Goal: Information Seeking & Learning: Compare options

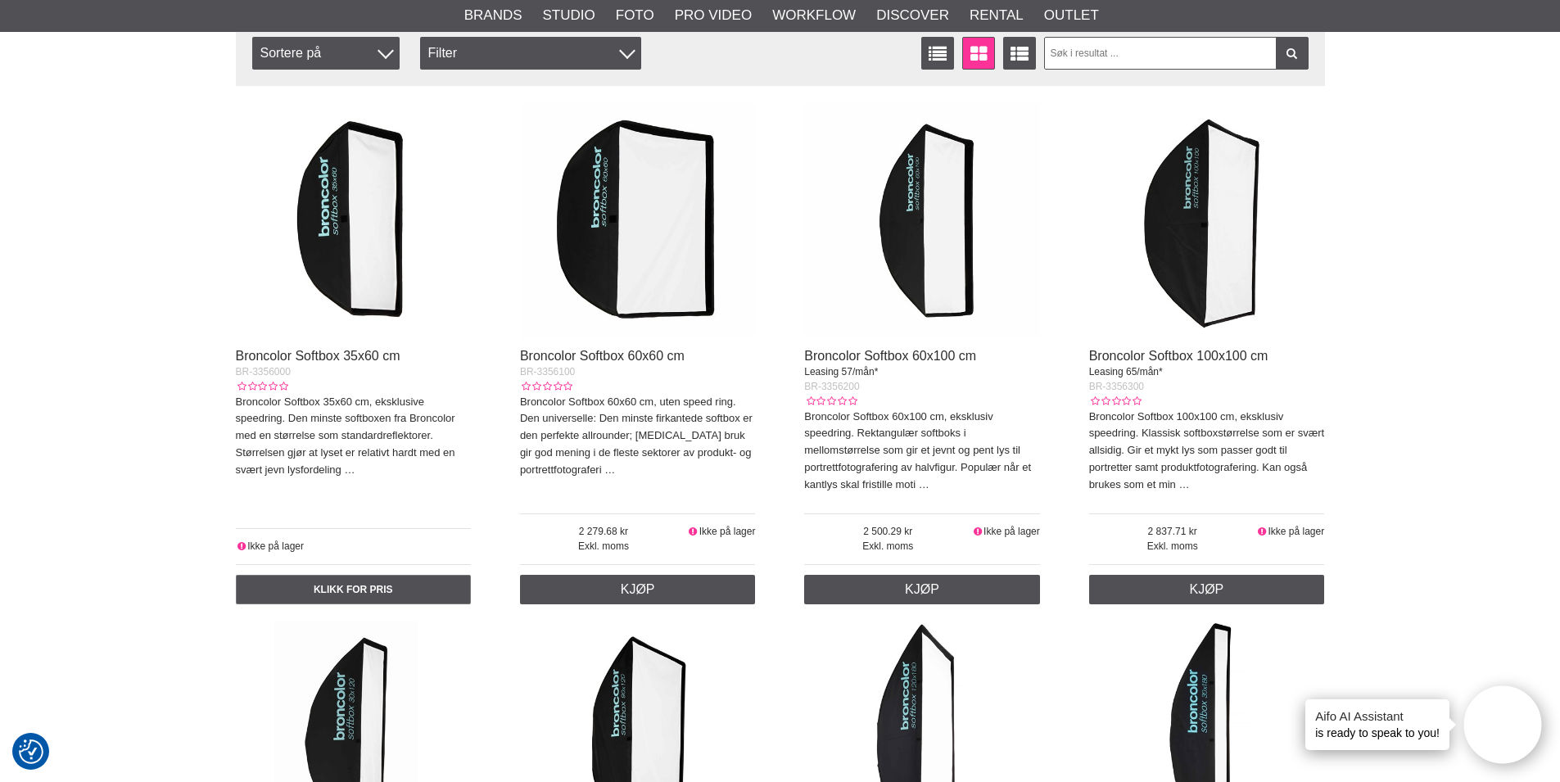
scroll to position [491, 0]
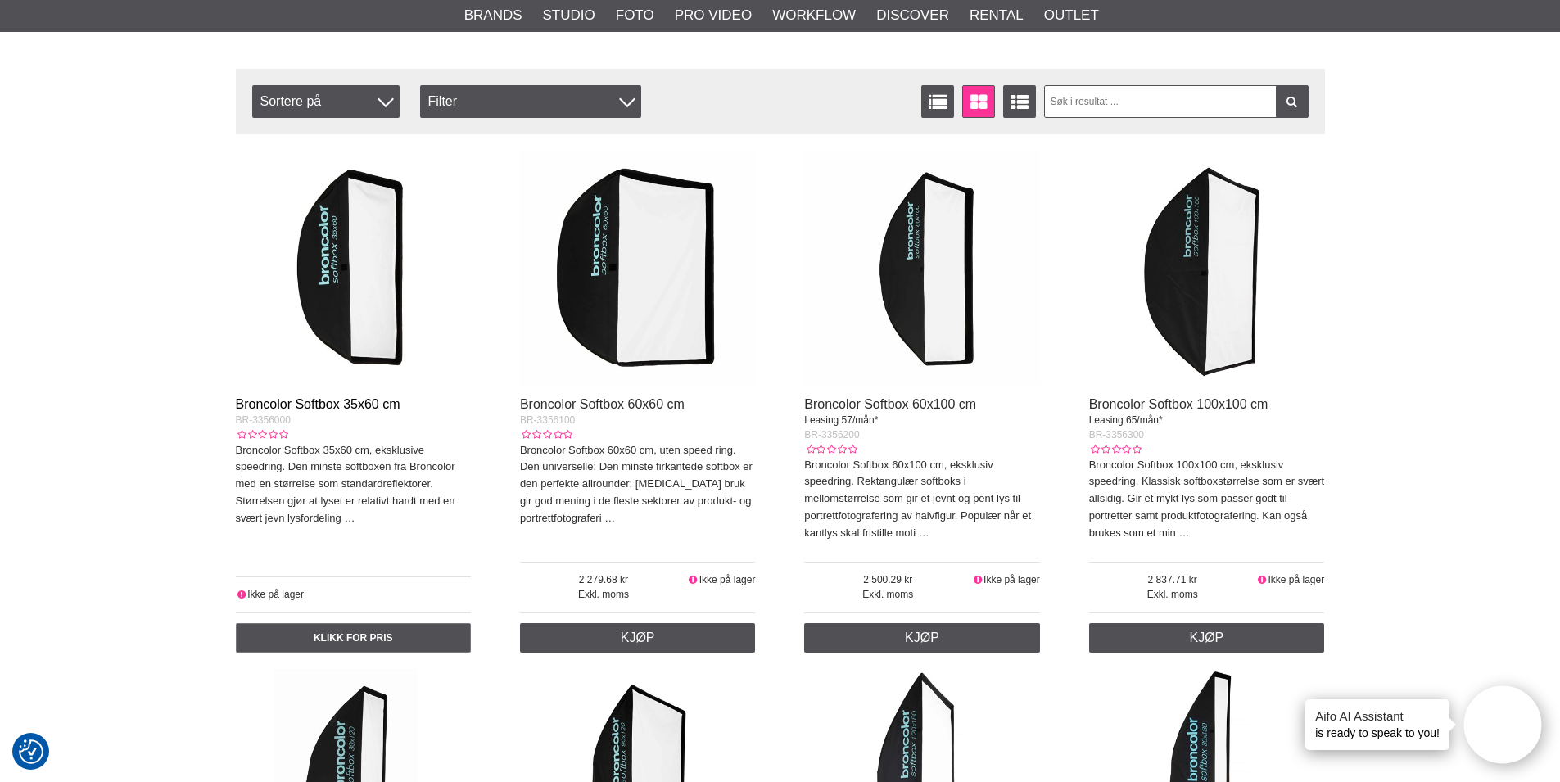
click at [327, 405] on link "Broncolor Softbox 35x60 cm" at bounding box center [318, 404] width 165 height 14
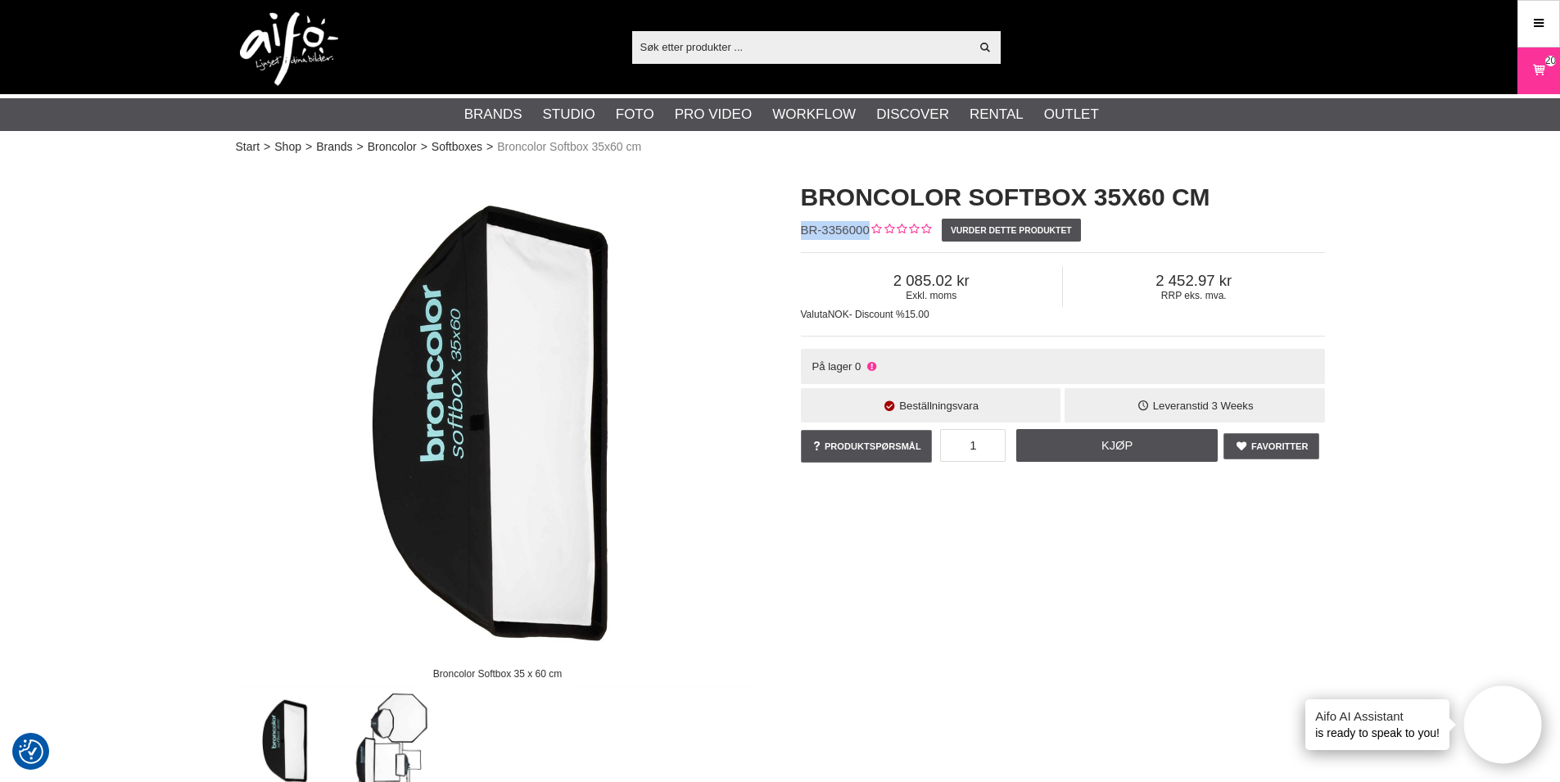
drag, startPoint x: 800, startPoint y: 228, endPoint x: 866, endPoint y: 224, distance: 66.5
click at [866, 224] on span "BR-3356000" at bounding box center [835, 230] width 69 height 14
copy span "BR-3356000"
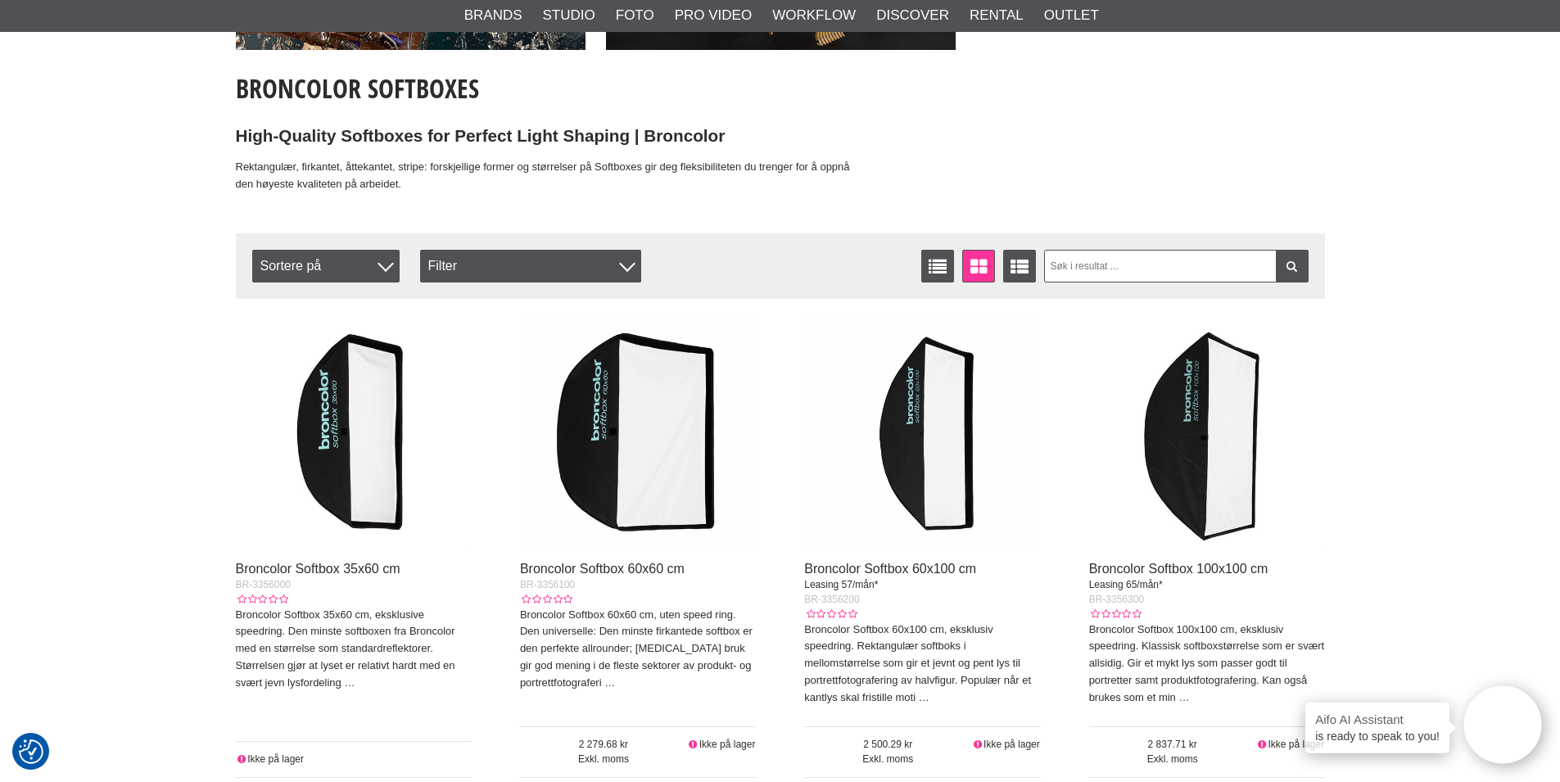
scroll to position [328, 0]
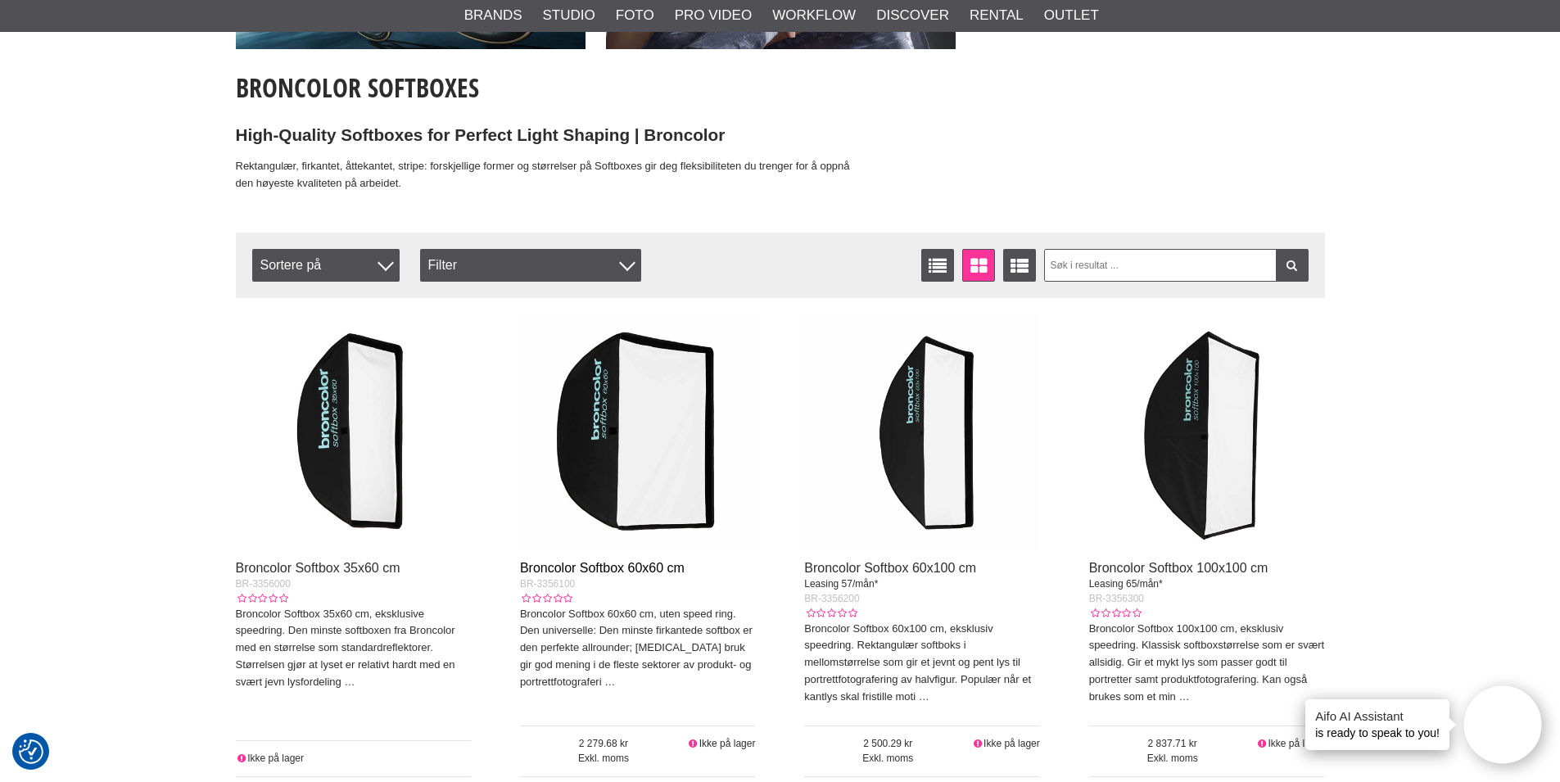
drag, startPoint x: 603, startPoint y: 558, endPoint x: 571, endPoint y: 565, distance: 32.6
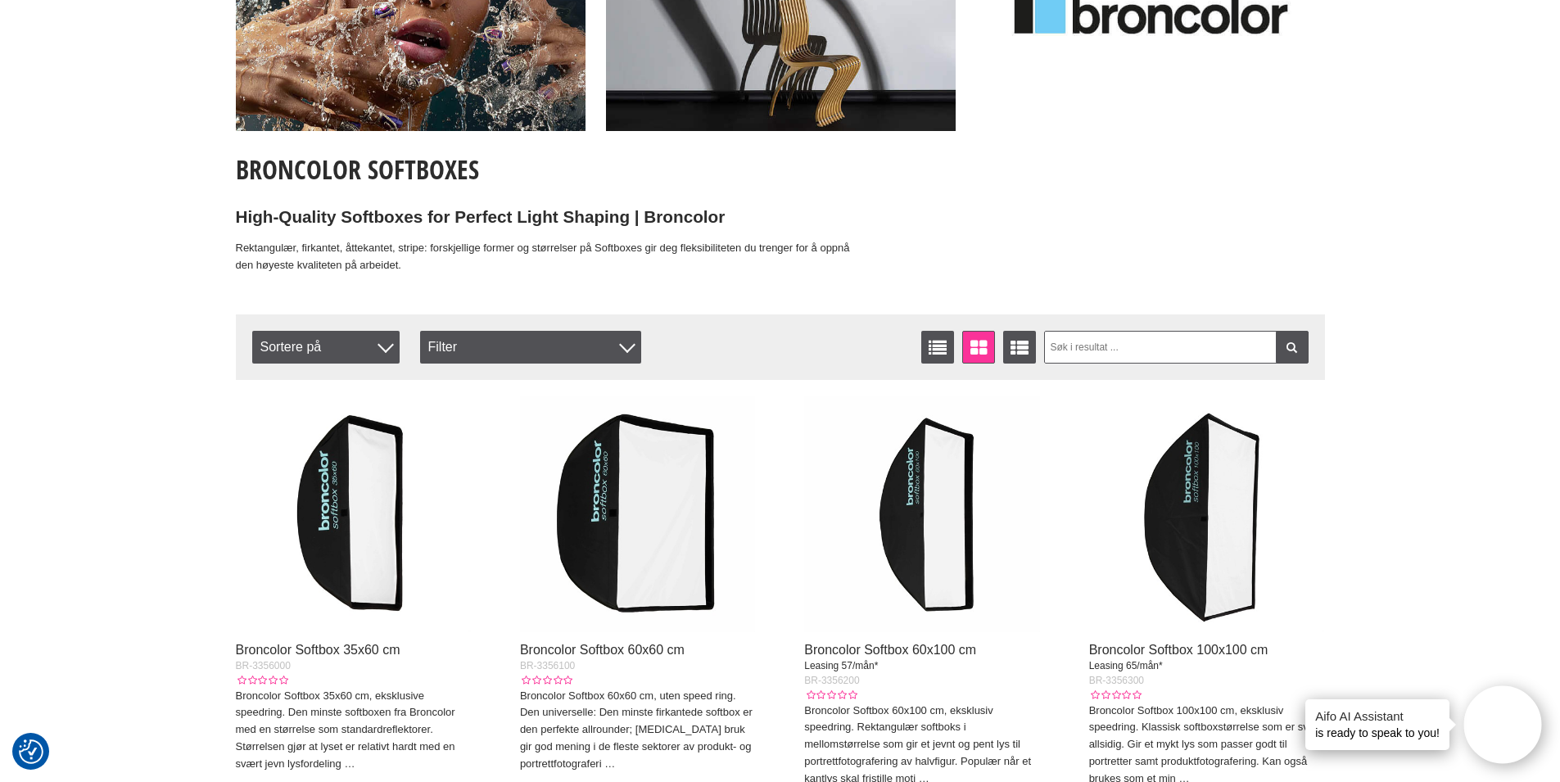
scroll to position [0, 0]
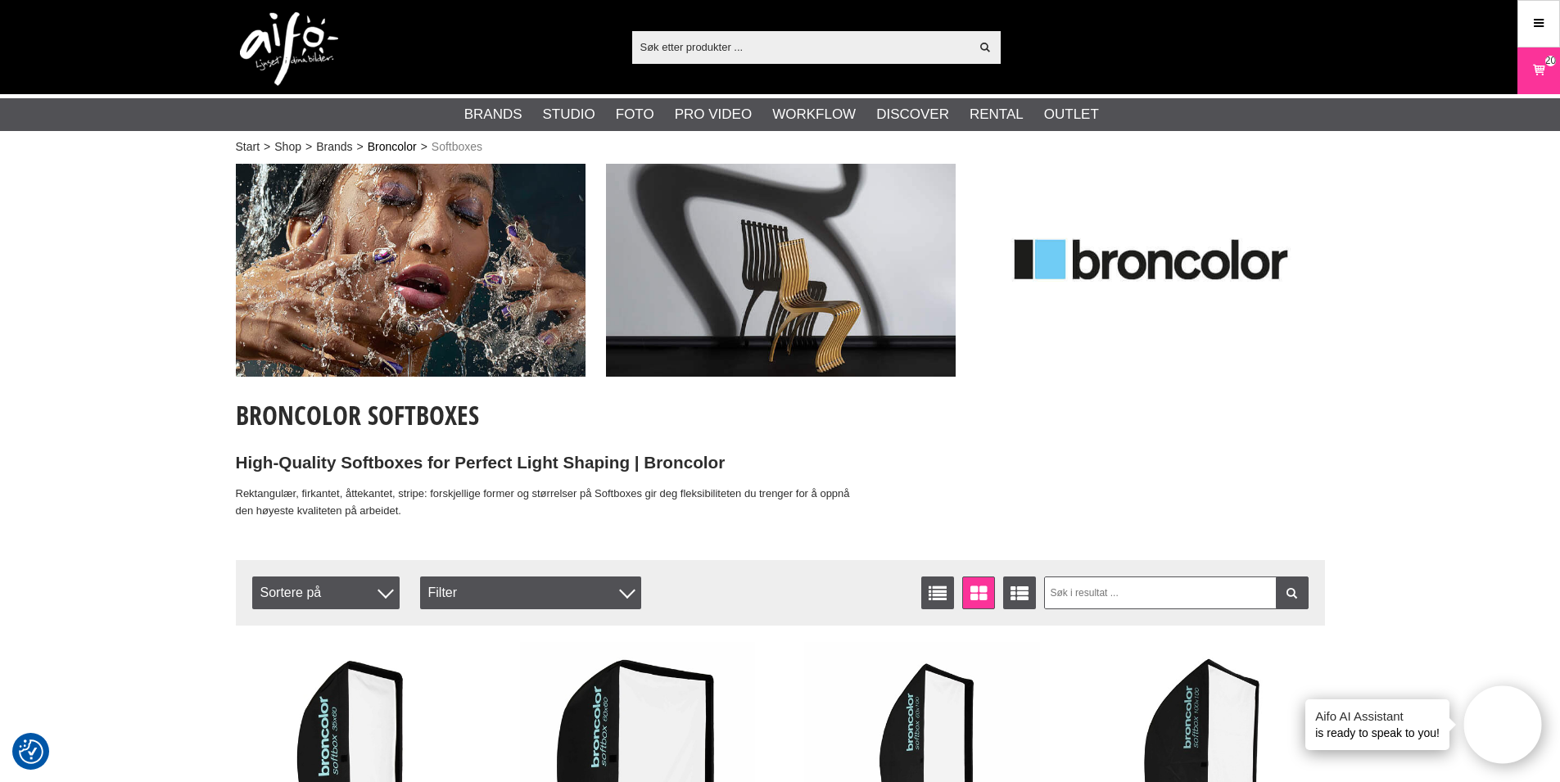
click at [400, 146] on link "Broncolor" at bounding box center [392, 146] width 49 height 17
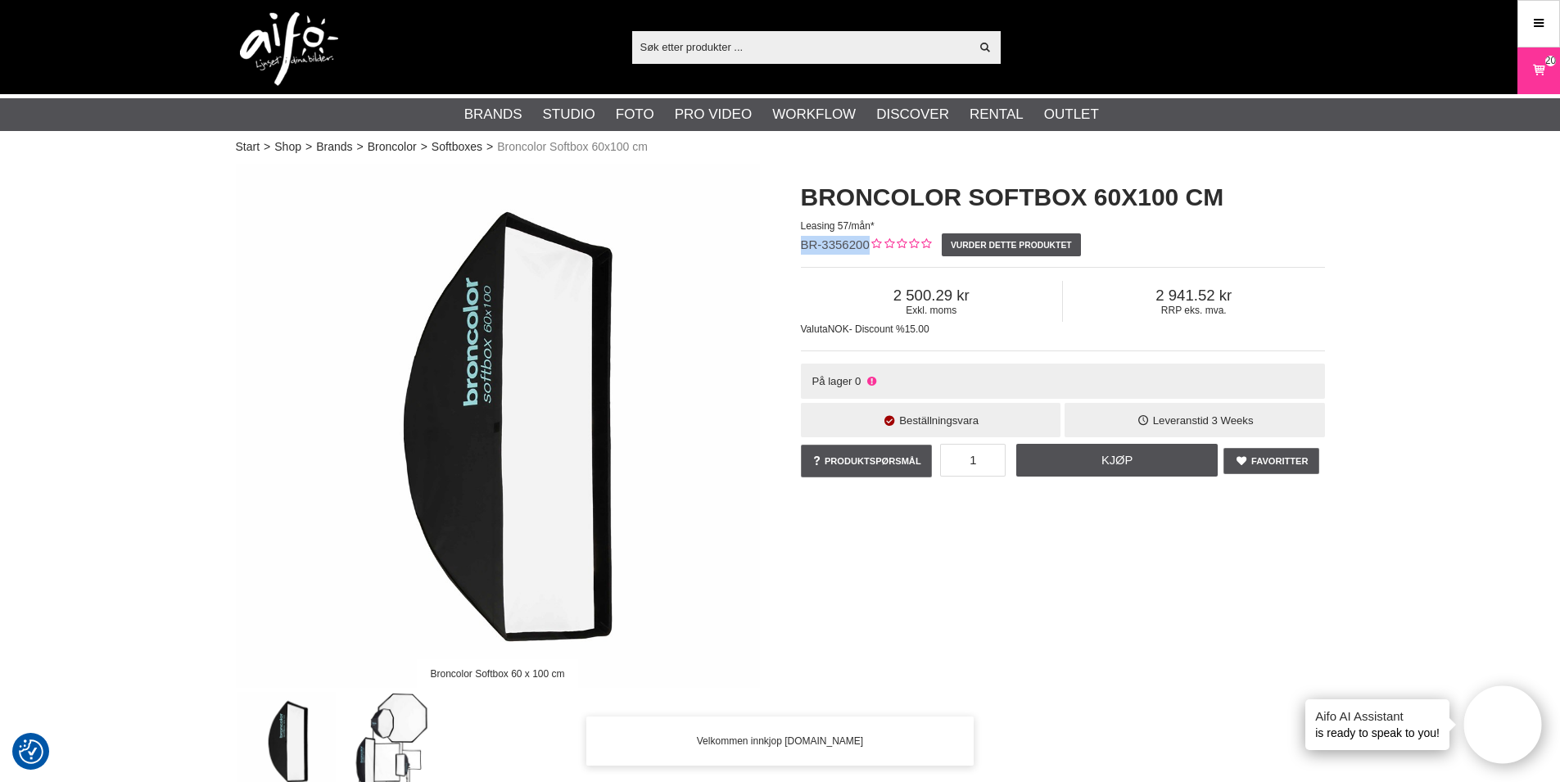
drag, startPoint x: 803, startPoint y: 248, endPoint x: 869, endPoint y: 281, distance: 73.2
click at [866, 242] on span "BR-3356200" at bounding box center [835, 244] width 69 height 14
copy span "BR-3356200"
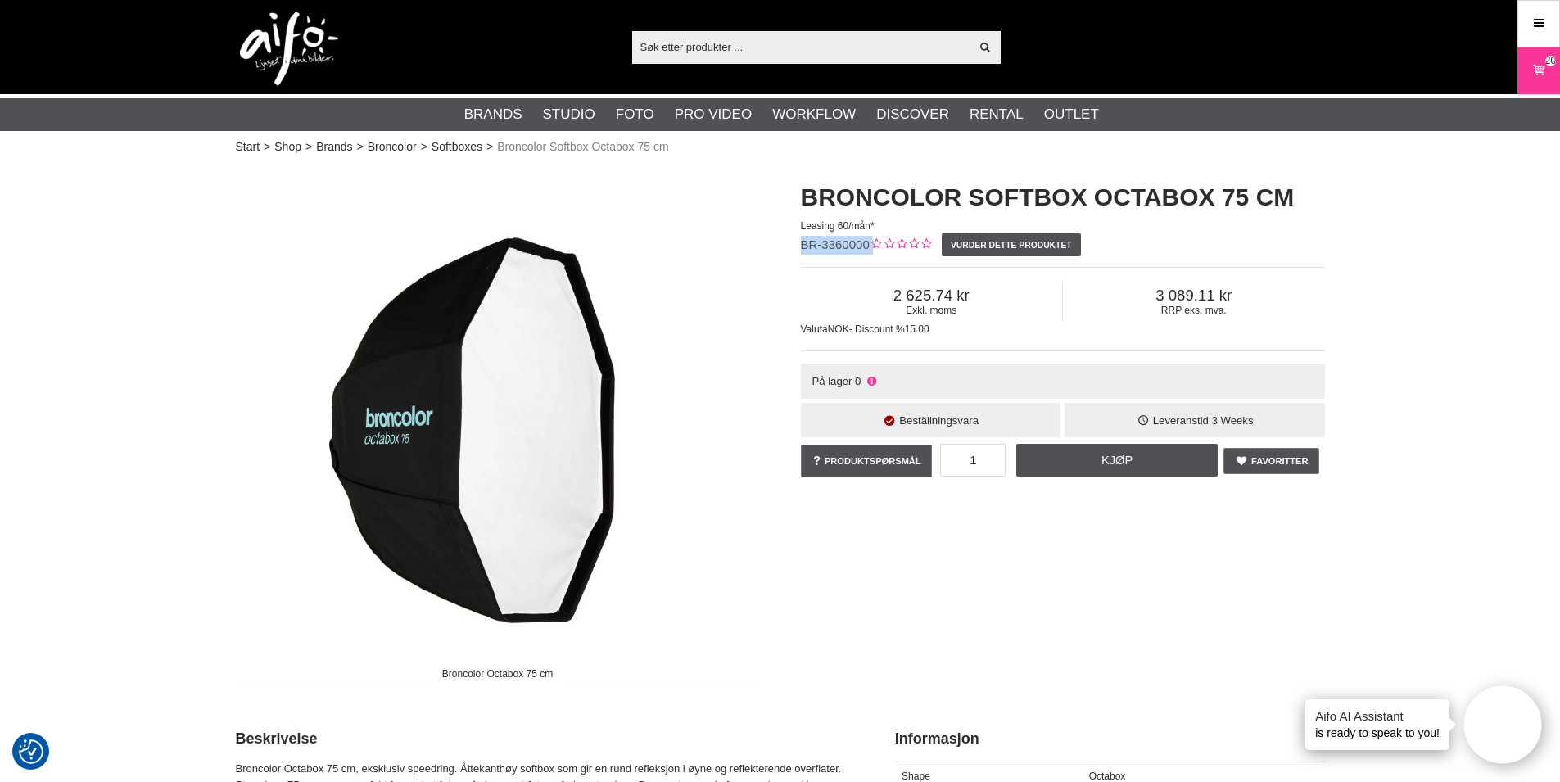
drag, startPoint x: 804, startPoint y: 246, endPoint x: 869, endPoint y: 243, distance: 64.8
click at [869, 243] on div "Broncolor Softbox Octabox 75 cm Leasing 60/mån* BR-3360000 Vurder dette produkt…" at bounding box center [1062, 330] width 565 height 333
copy div "BR-3360000"
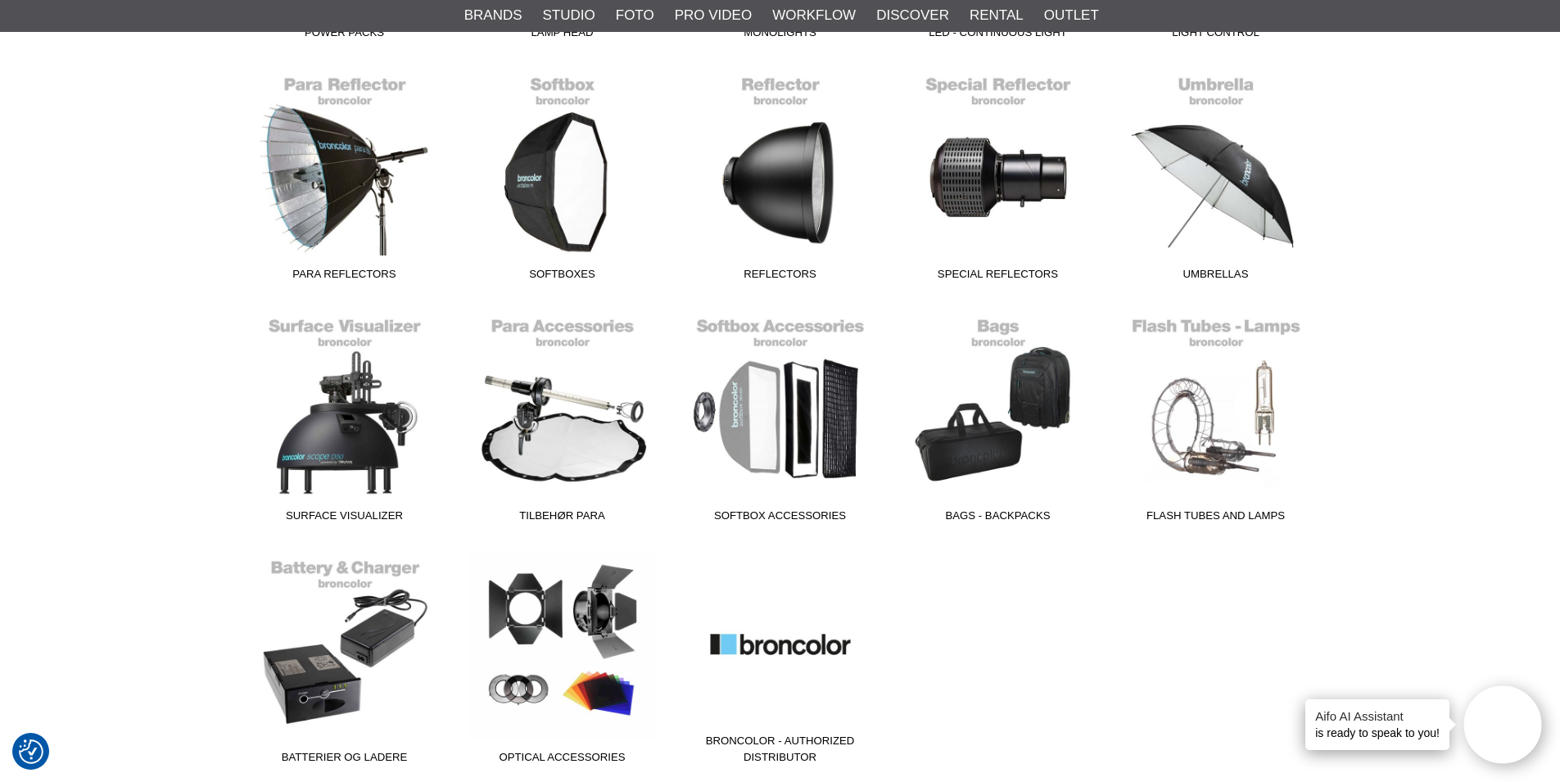
scroll to position [737, 0]
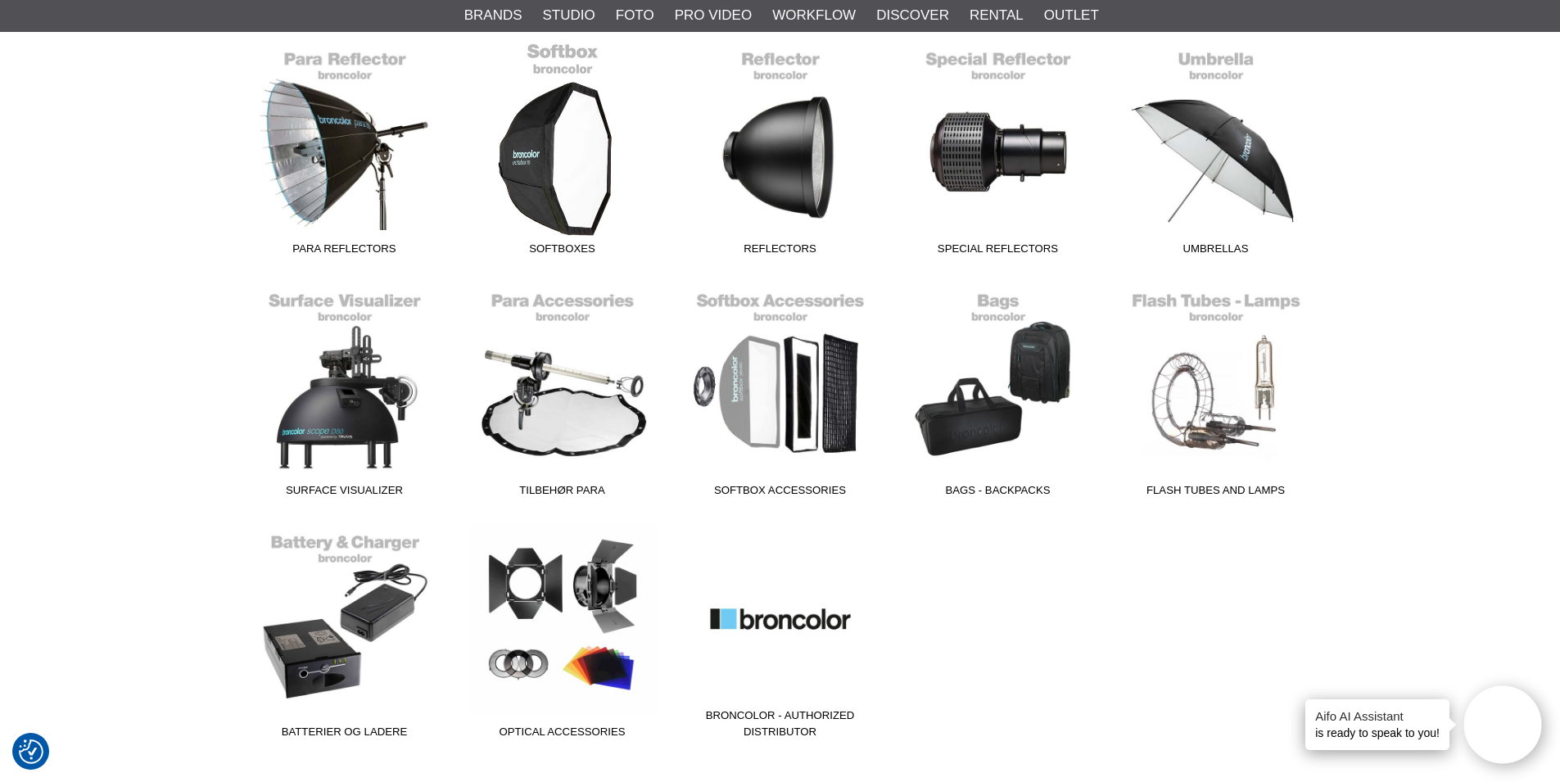
click at [584, 242] on span "Softboxes" at bounding box center [563, 252] width 218 height 22
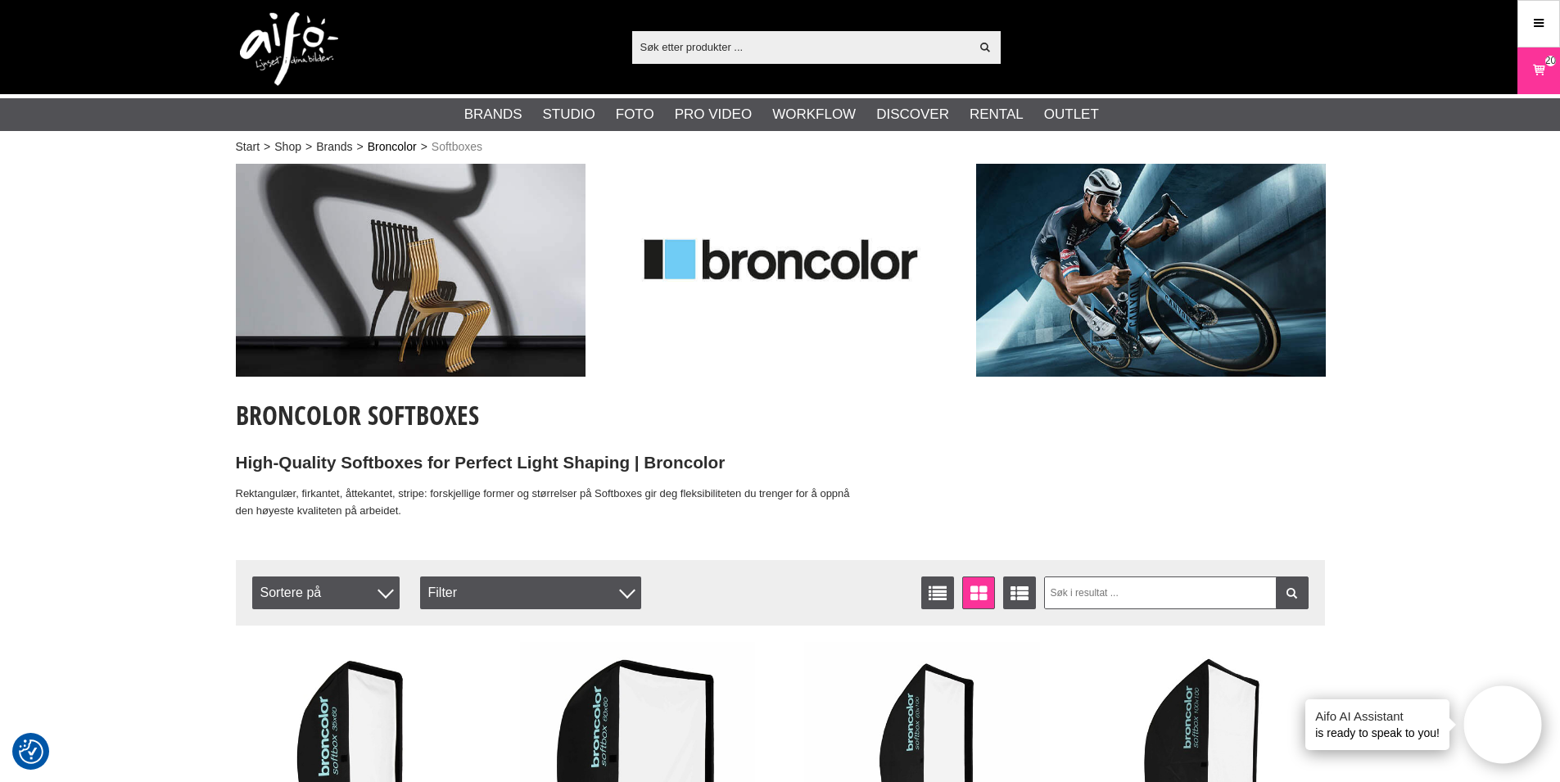
click at [394, 147] on link "Broncolor" at bounding box center [392, 146] width 49 height 17
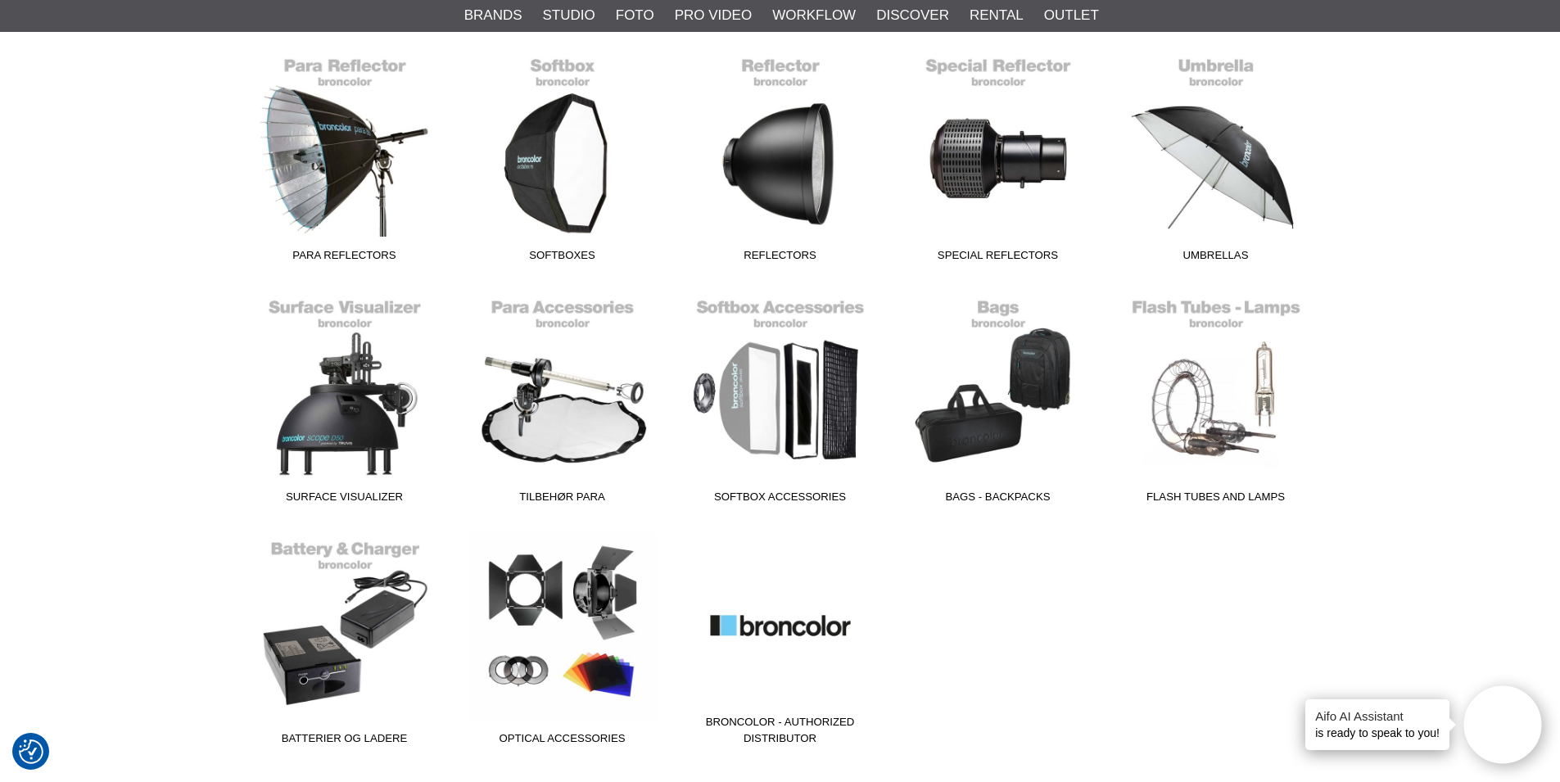
scroll to position [737, 0]
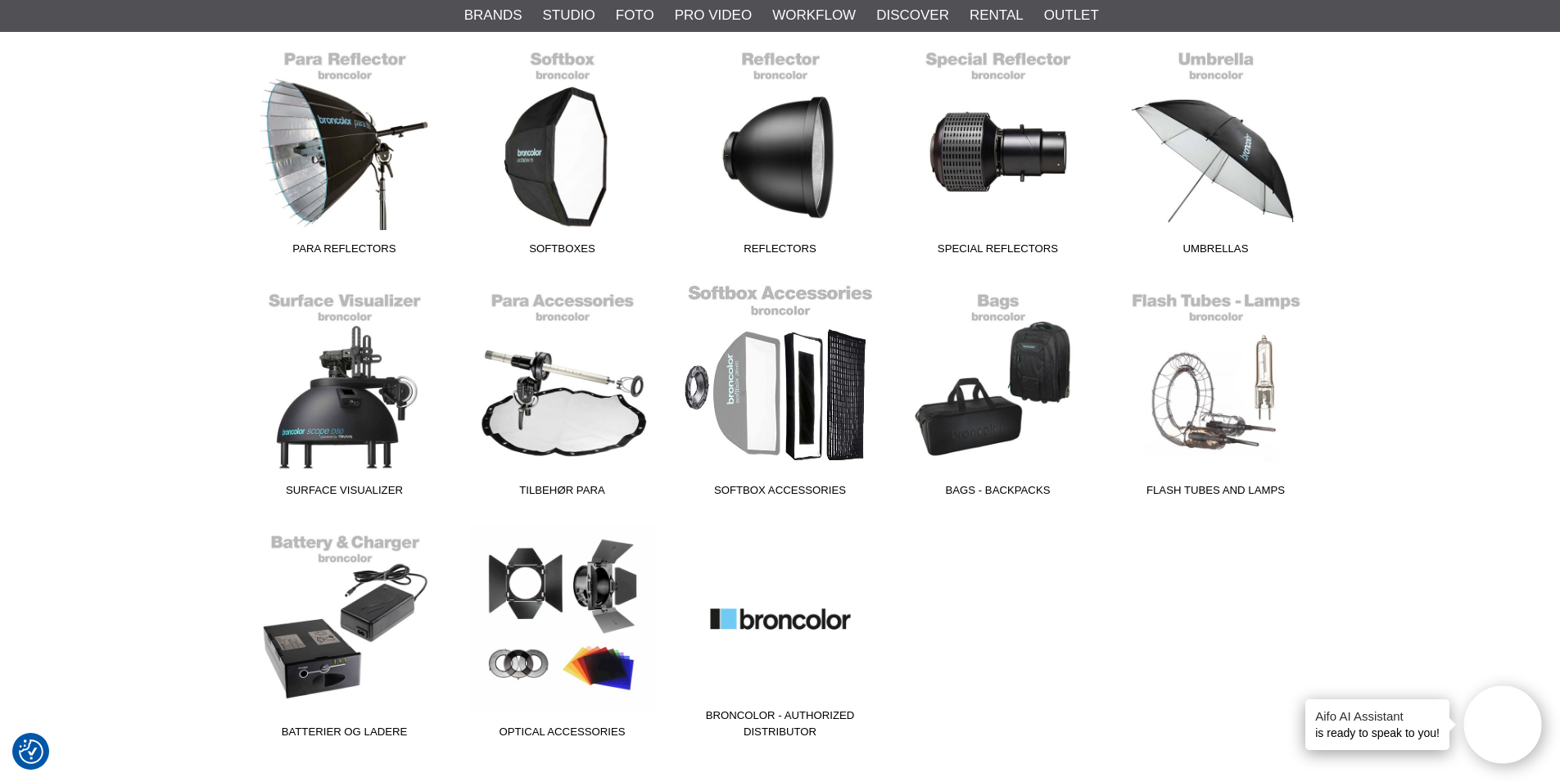
click at [728, 487] on span "Softbox Accessories" at bounding box center [780, 493] width 218 height 22
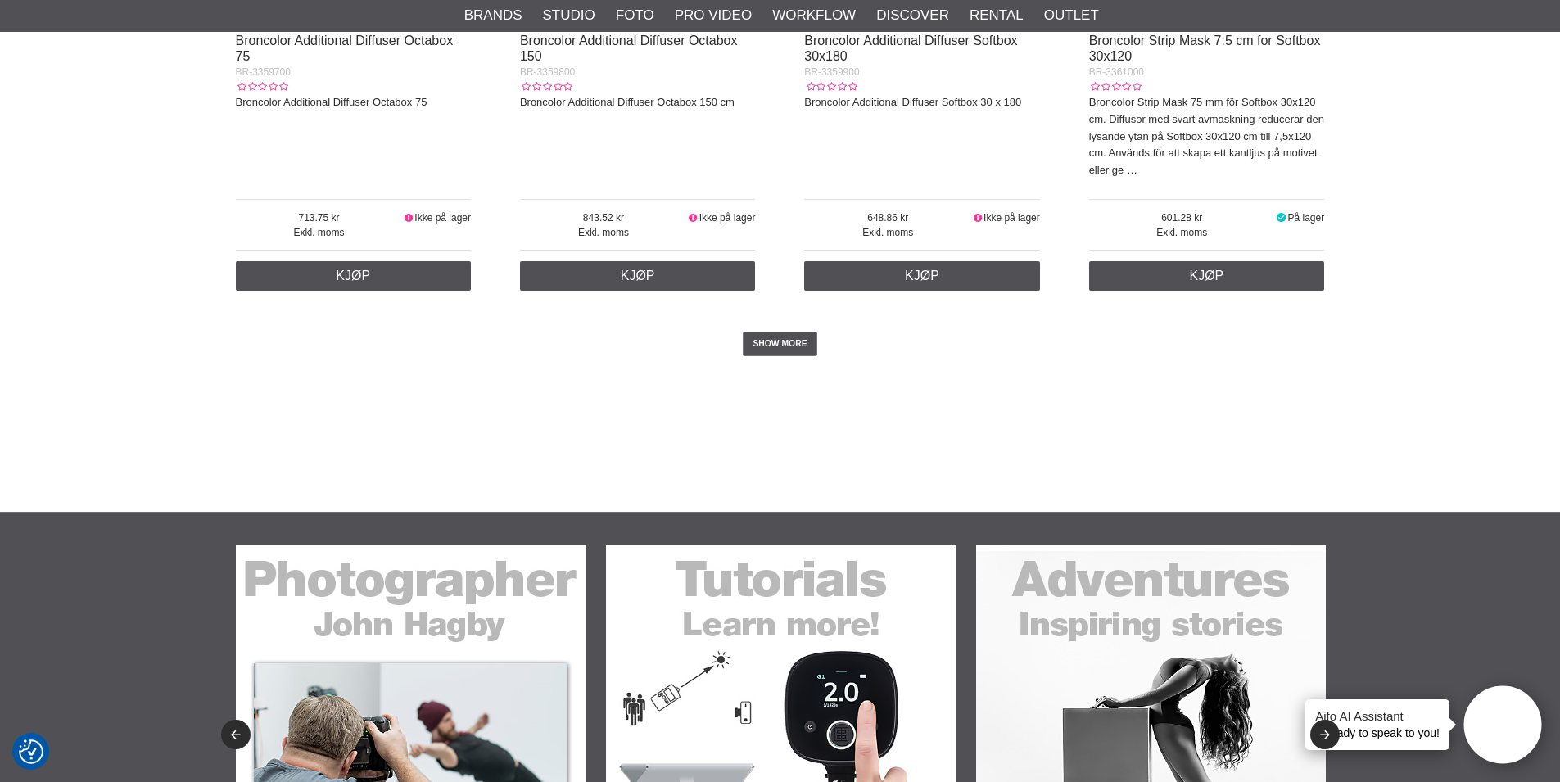
scroll to position [4340, 0]
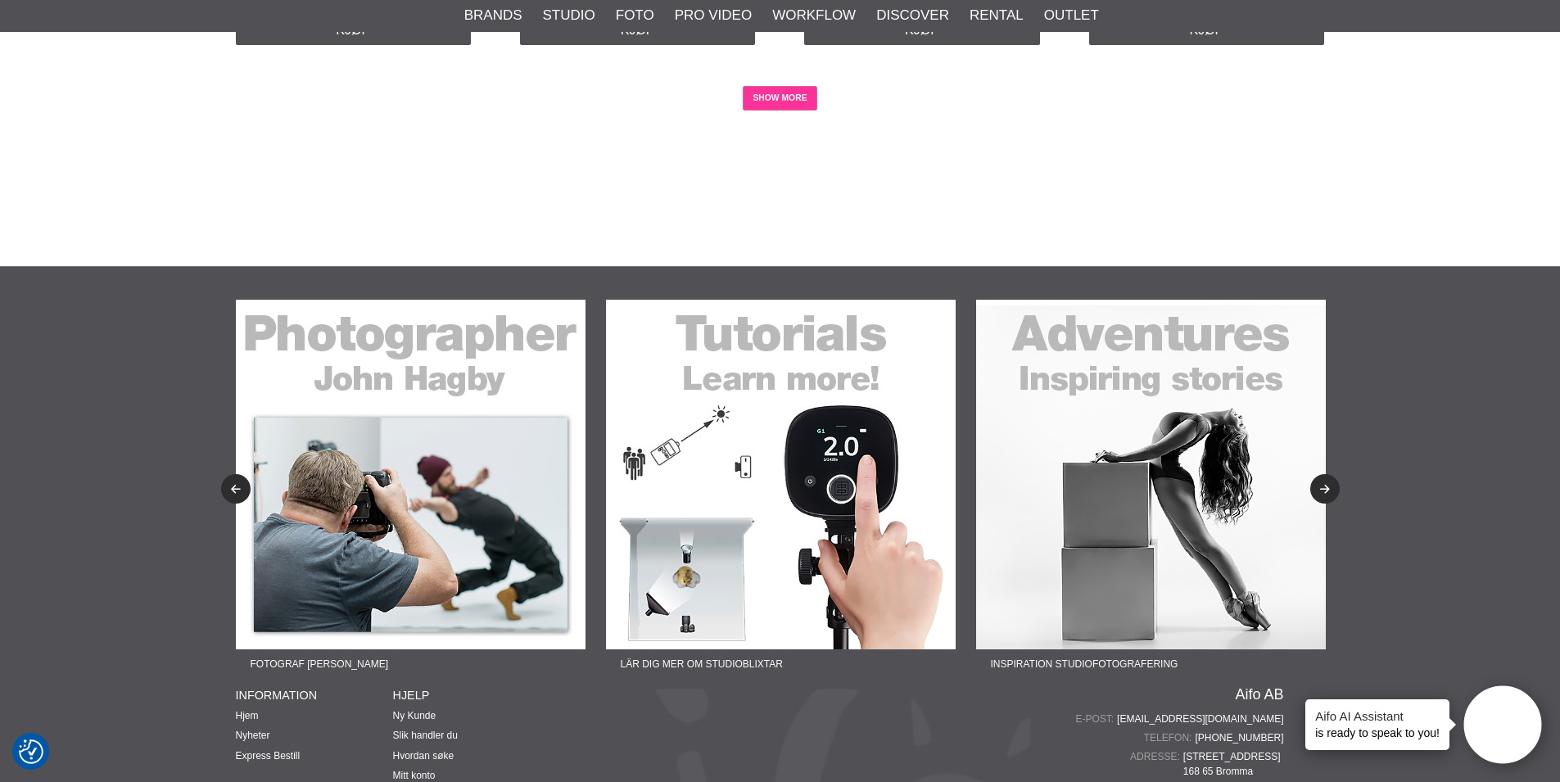
click at [788, 101] on link "SHOW MORE" at bounding box center [780, 98] width 75 height 25
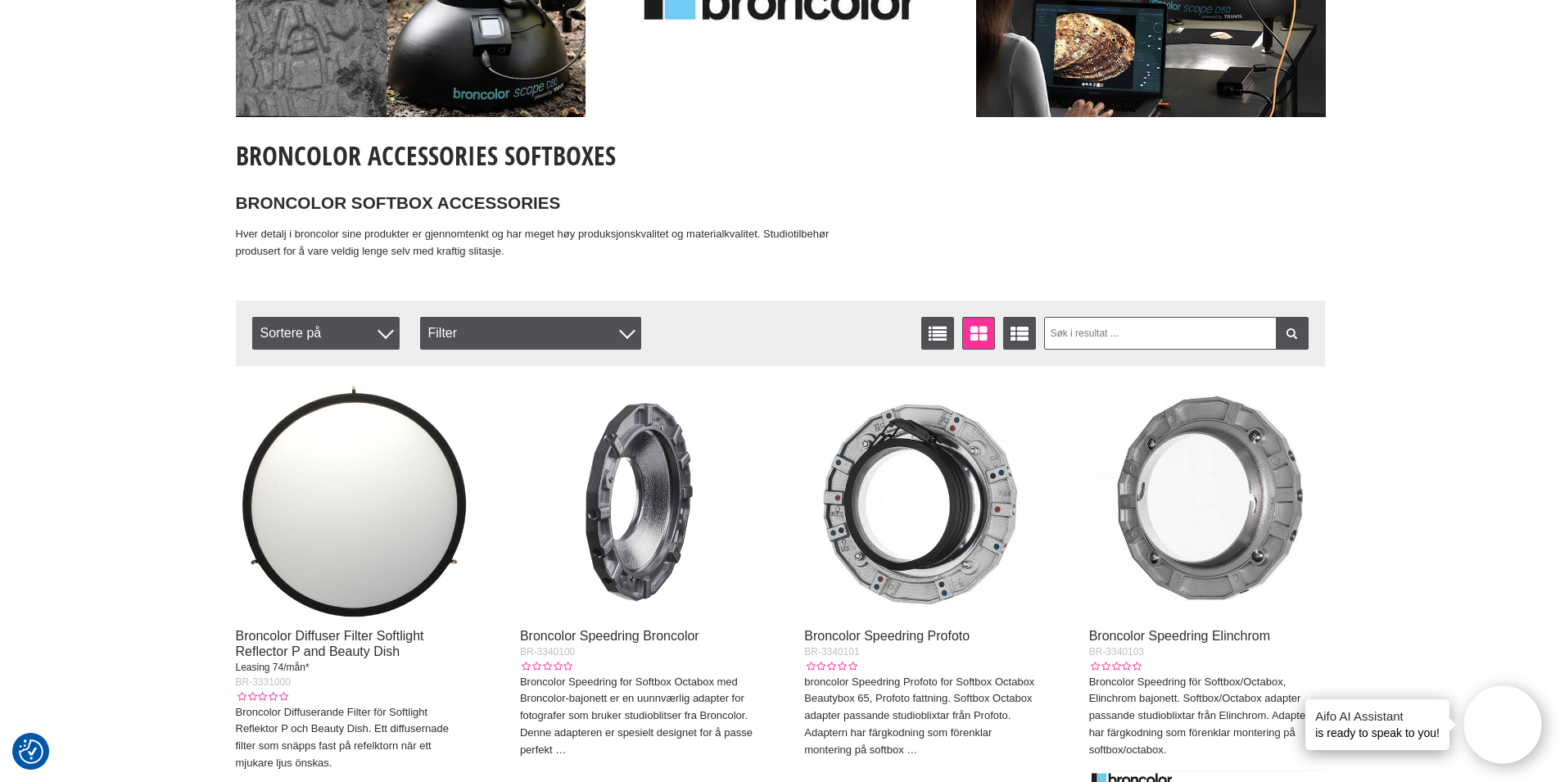
scroll to position [0, 0]
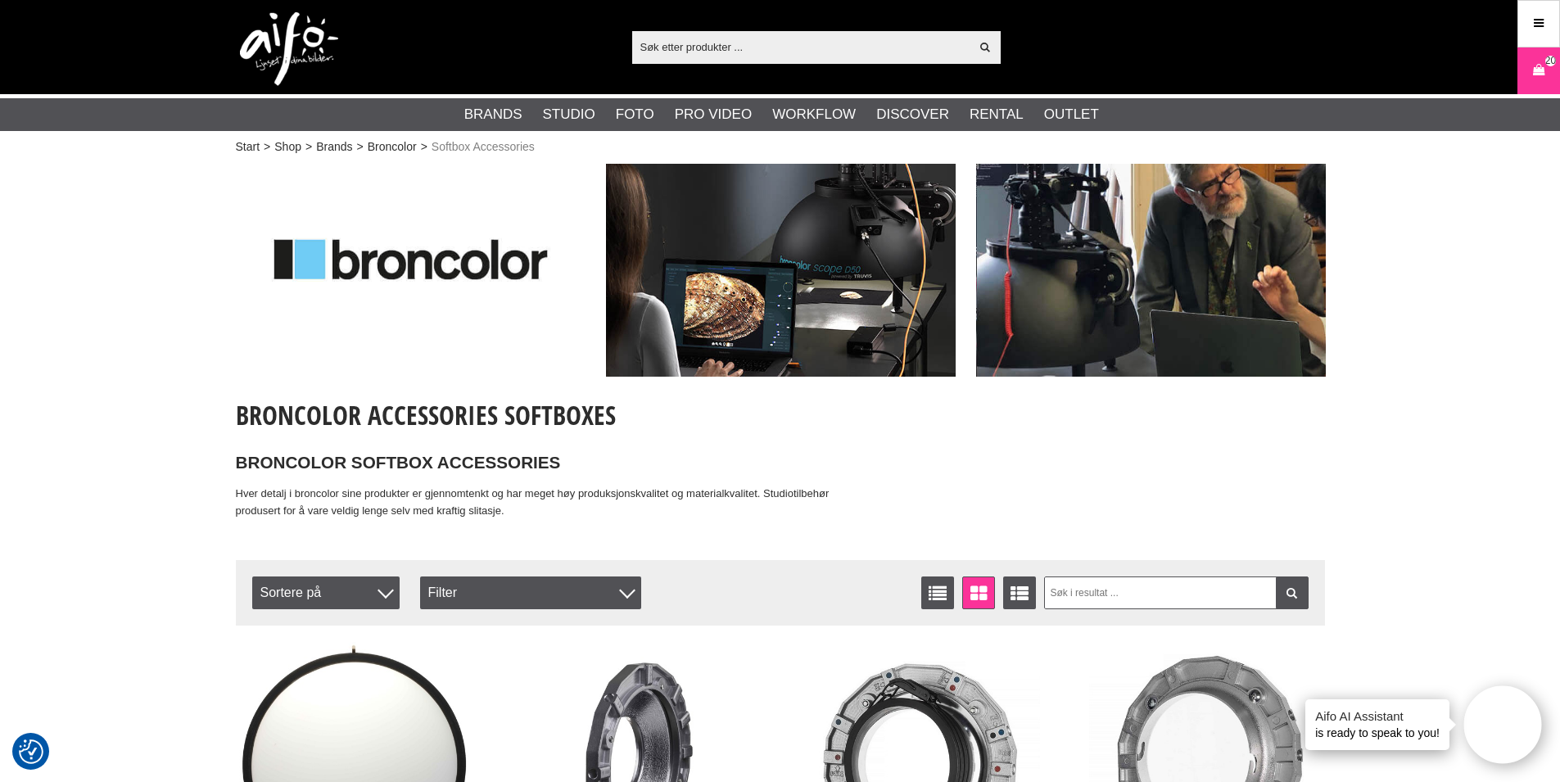
click at [397, 140] on link "Broncolor" at bounding box center [392, 146] width 49 height 17
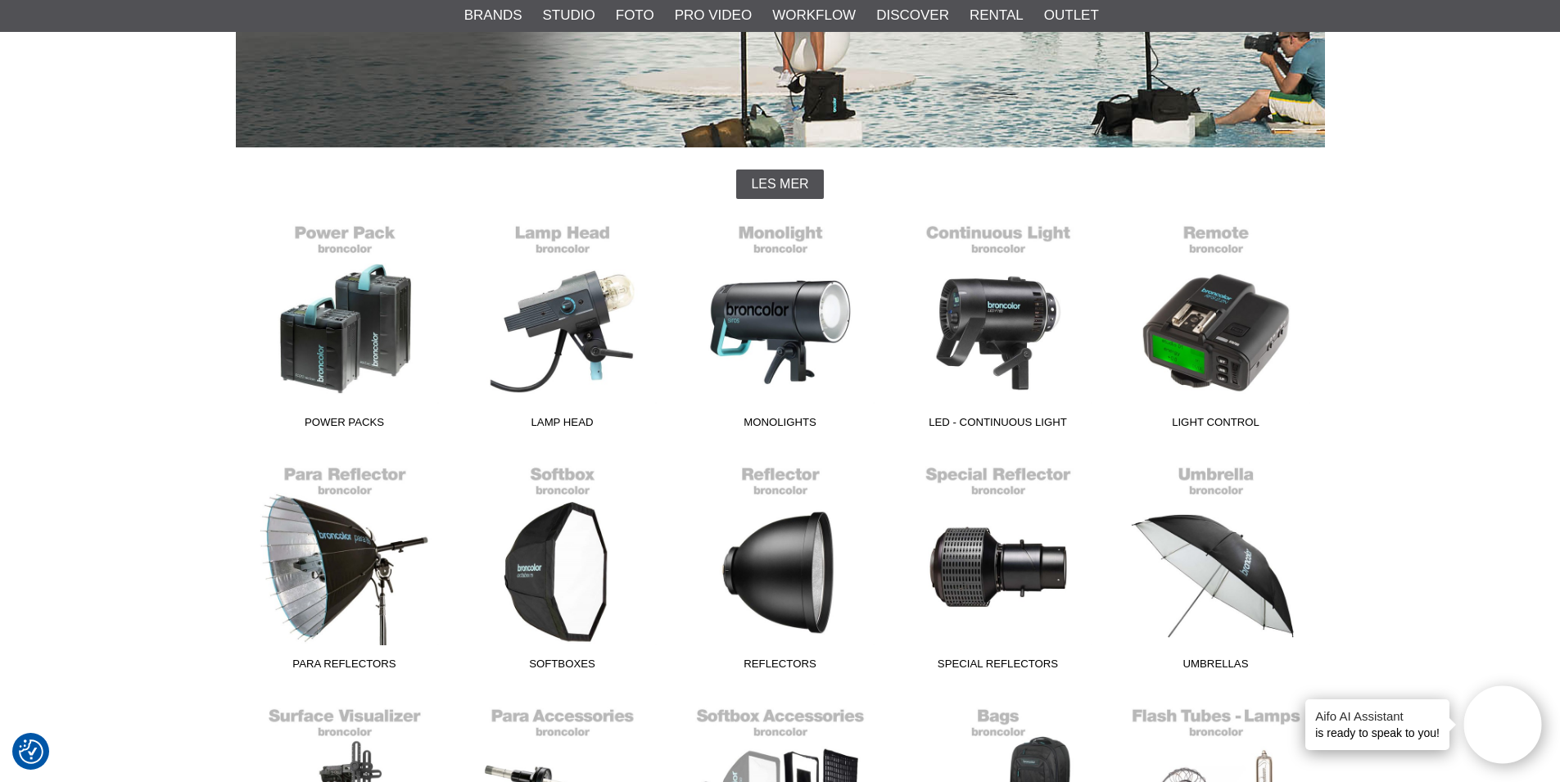
scroll to position [491, 0]
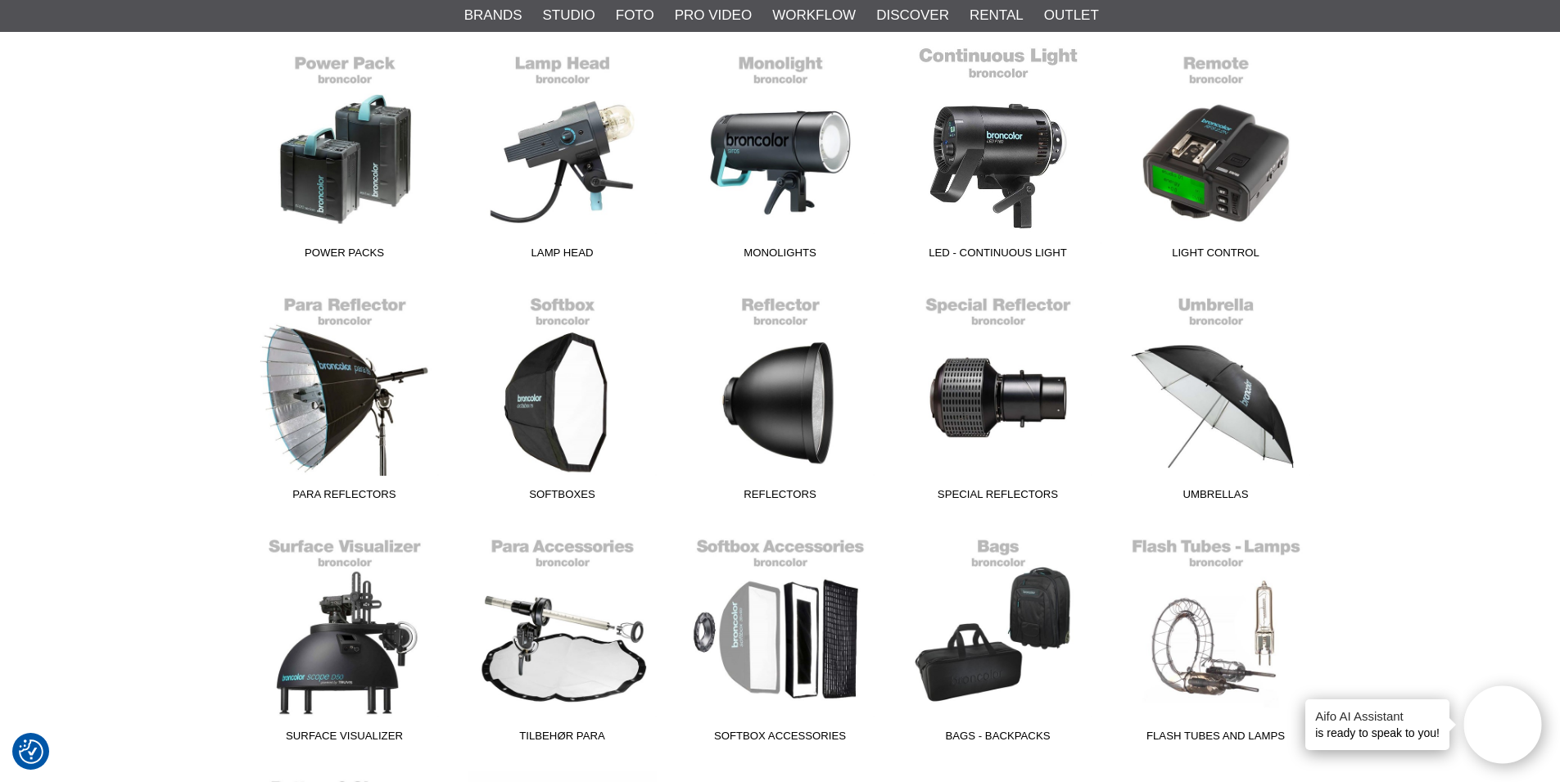
click at [993, 249] on span "LED - Continuous Light" at bounding box center [998, 256] width 218 height 22
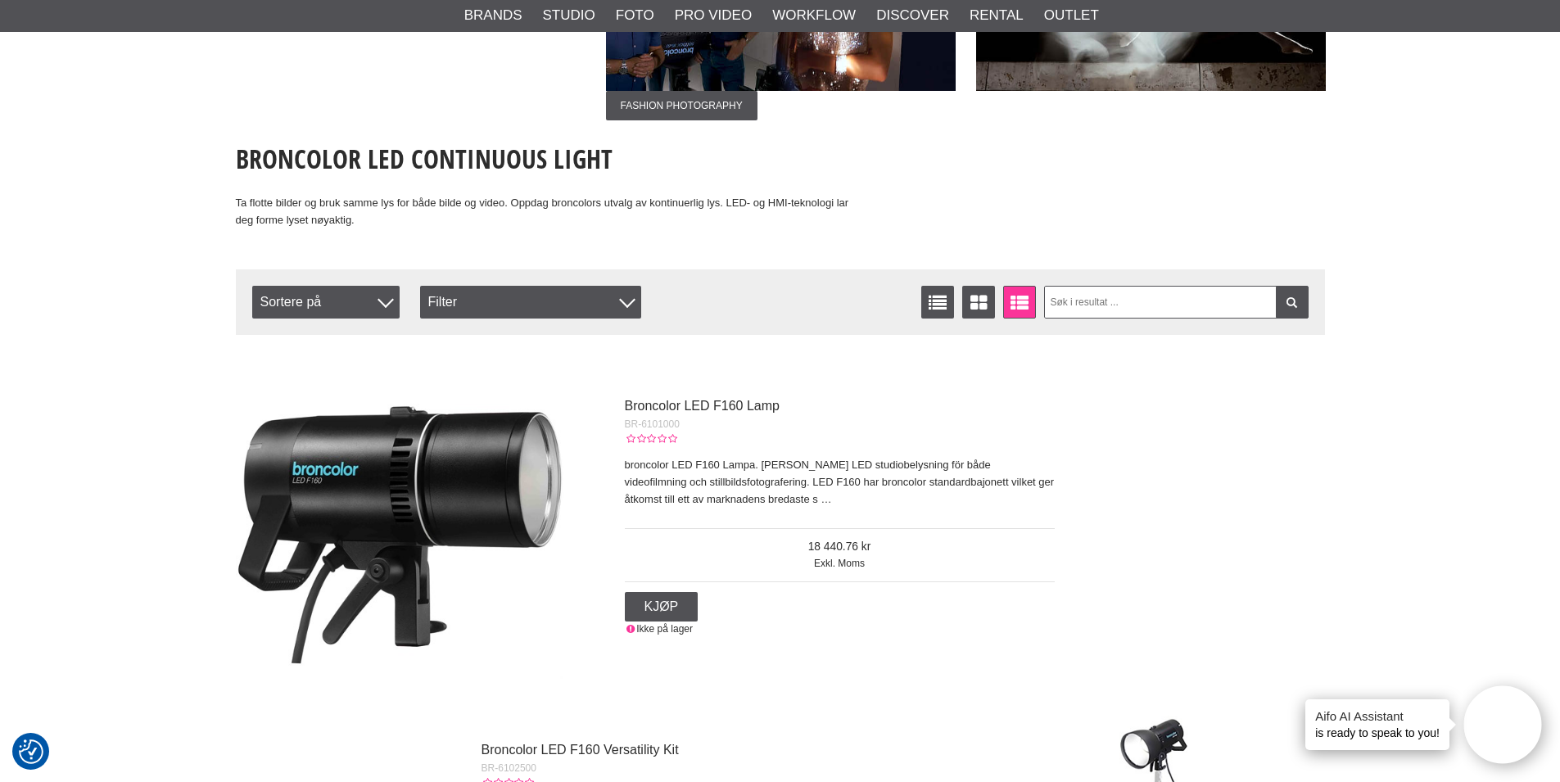
scroll to position [246, 0]
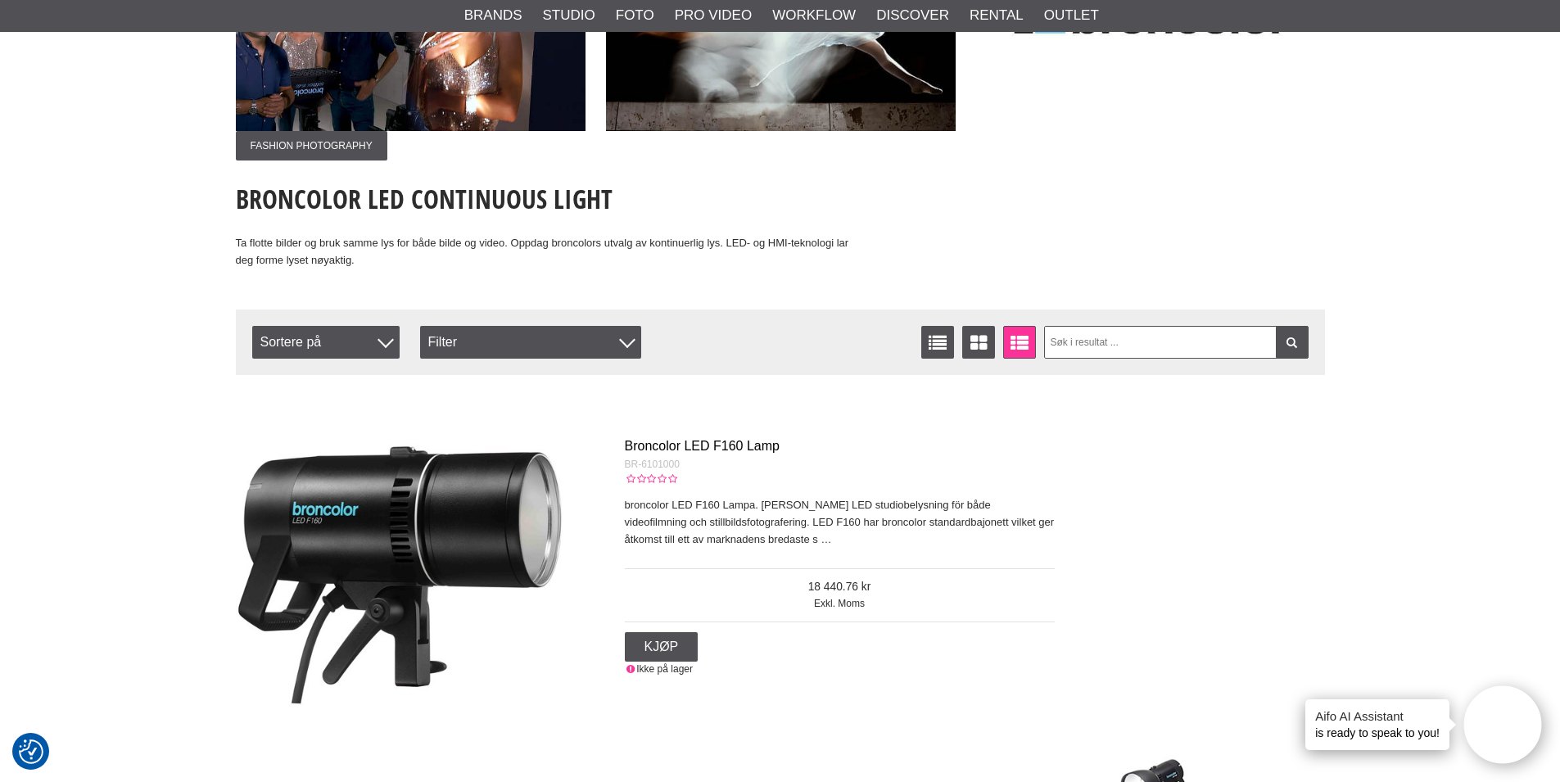
click at [683, 446] on link "Broncolor LED F160 Lamp" at bounding box center [702, 446] width 155 height 14
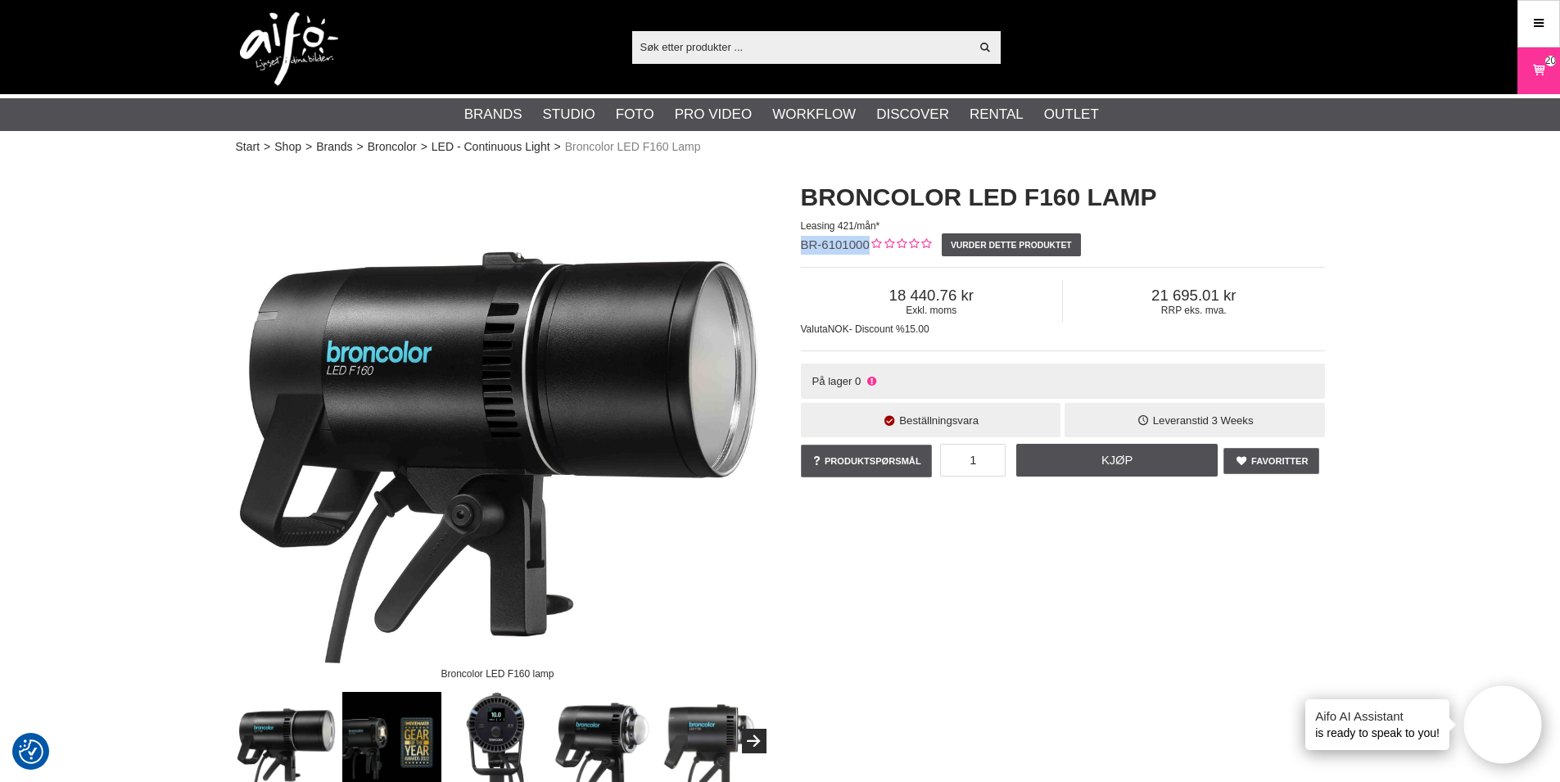
drag, startPoint x: 804, startPoint y: 242, endPoint x: 868, endPoint y: 240, distance: 63.9
click at [868, 240] on span "BR-6101000" at bounding box center [835, 244] width 69 height 14
copy span "BR-6101000"
click at [499, 144] on link "LED - Continuous Light" at bounding box center [491, 146] width 119 height 17
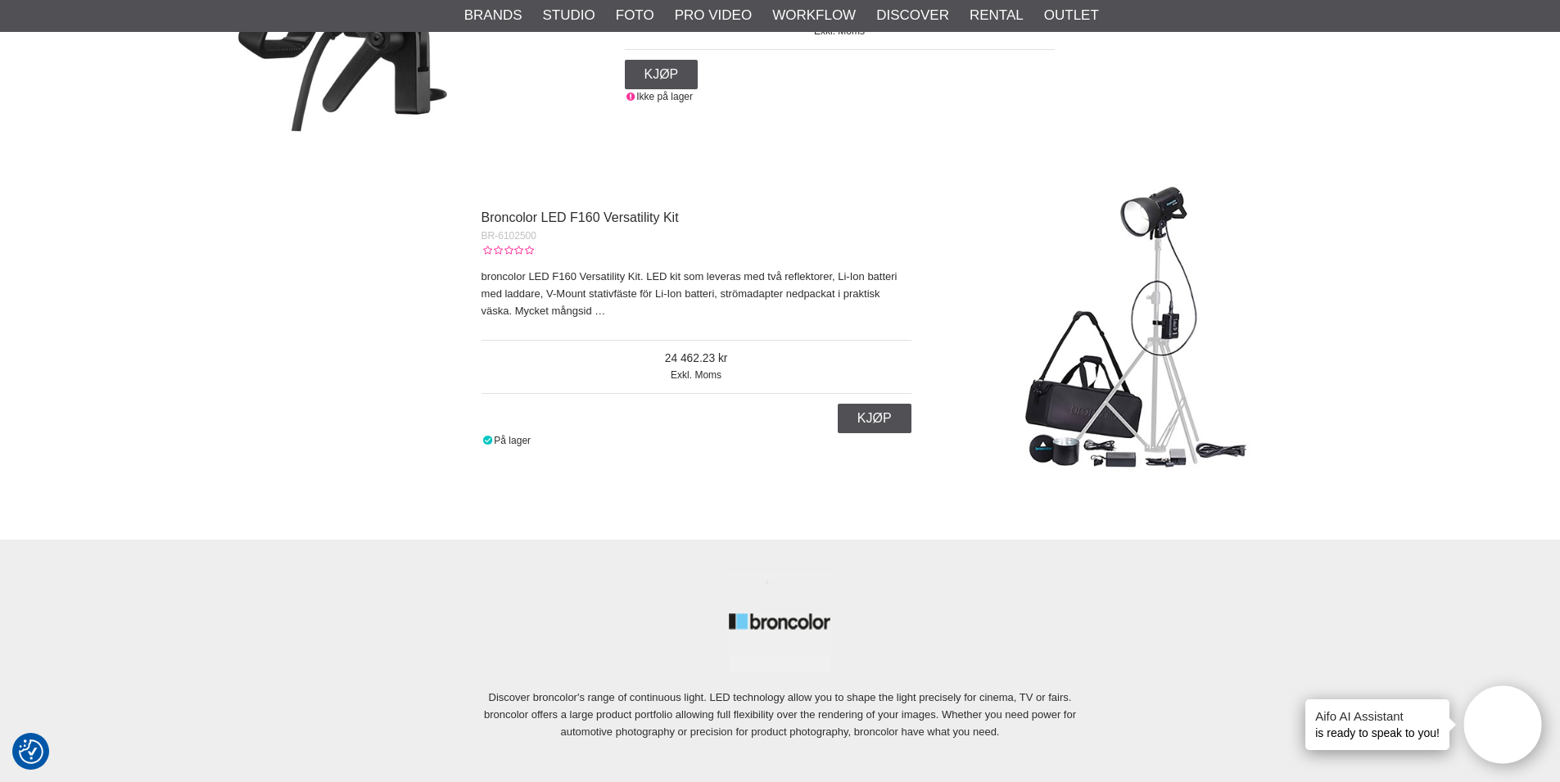
scroll to position [819, 0]
click at [637, 219] on link "Broncolor LED F160 Versatility Kit" at bounding box center [580, 217] width 197 height 14
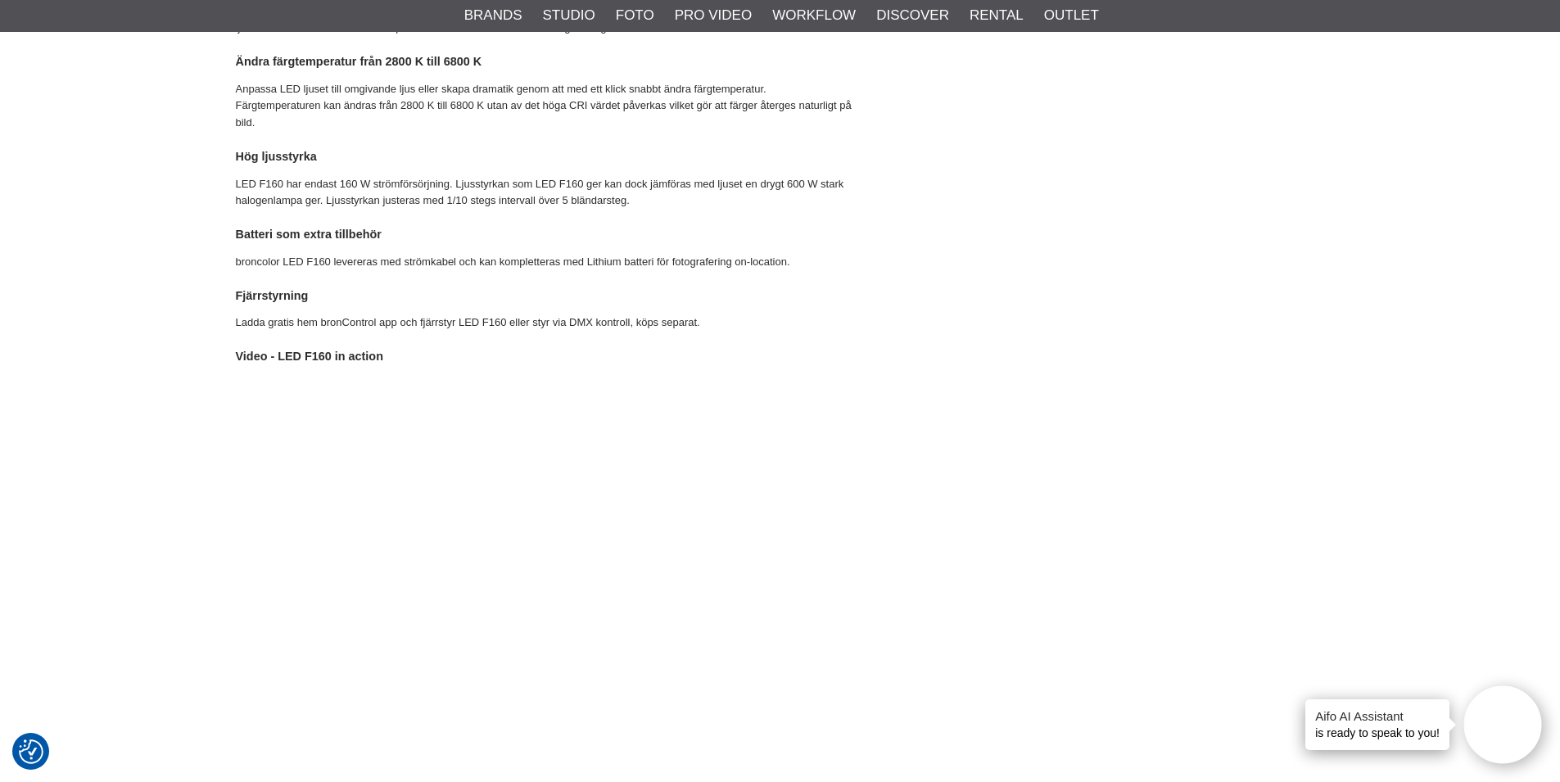
scroll to position [1638, 0]
